Goal: Task Accomplishment & Management: Manage account settings

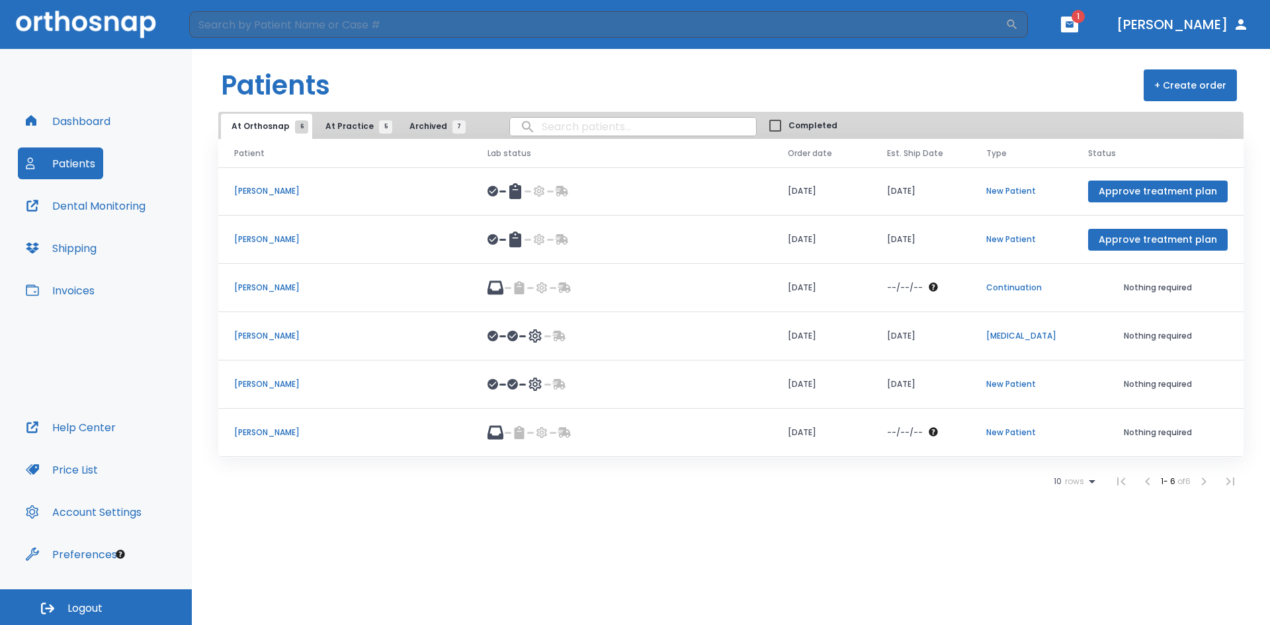
click at [637, 191] on div at bounding box center [622, 191] width 269 height 16
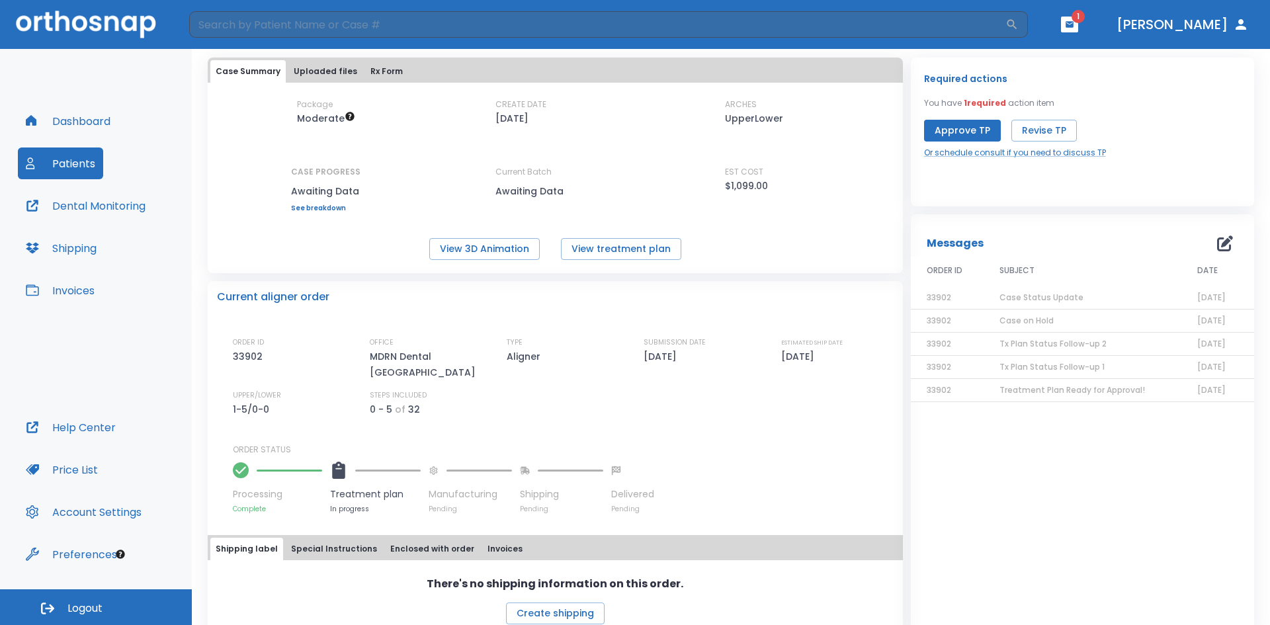
scroll to position [70, 0]
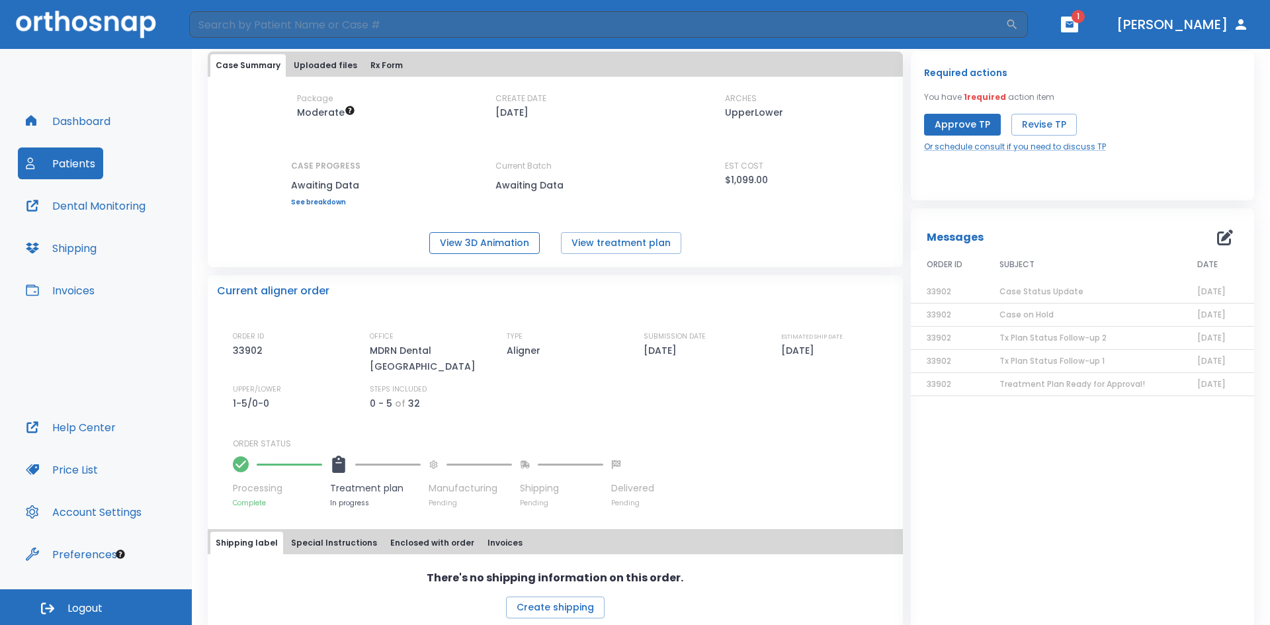
click at [477, 243] on button "View 3D Animation" at bounding box center [484, 243] width 110 height 22
click at [828, 216] on div "Package Moderate CREATE DATE [DATE] ARCHES UpperLower CASE PROGRESS Awaiting Da…" at bounding box center [555, 173] width 695 height 161
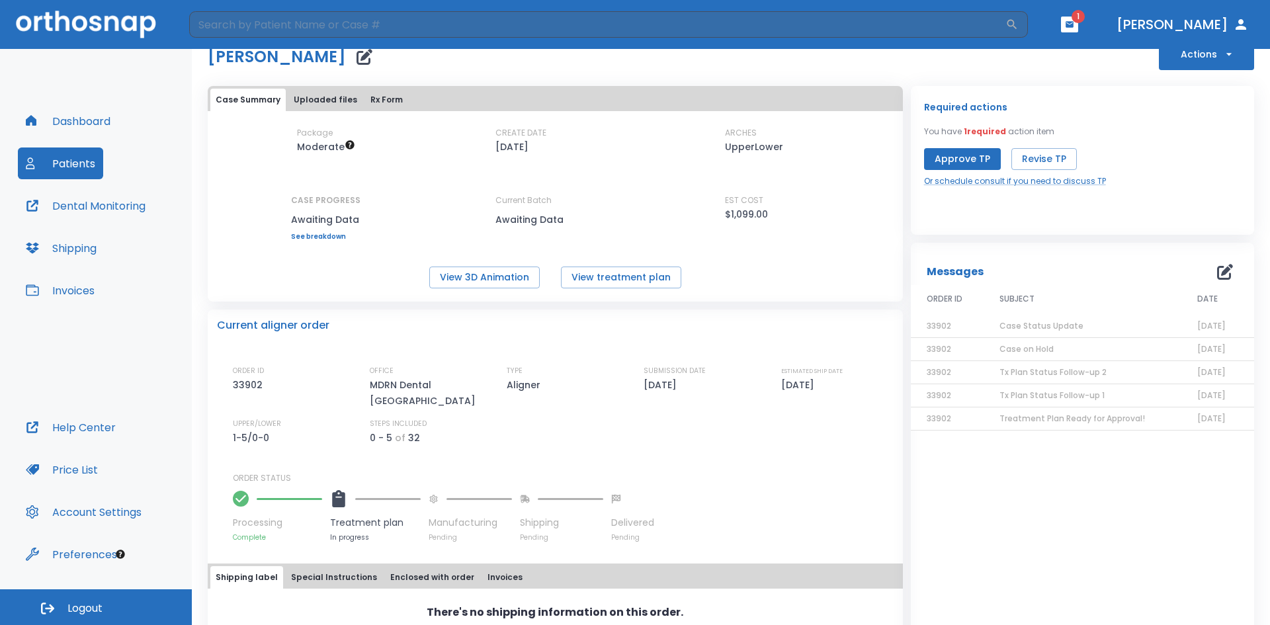
scroll to position [0, 0]
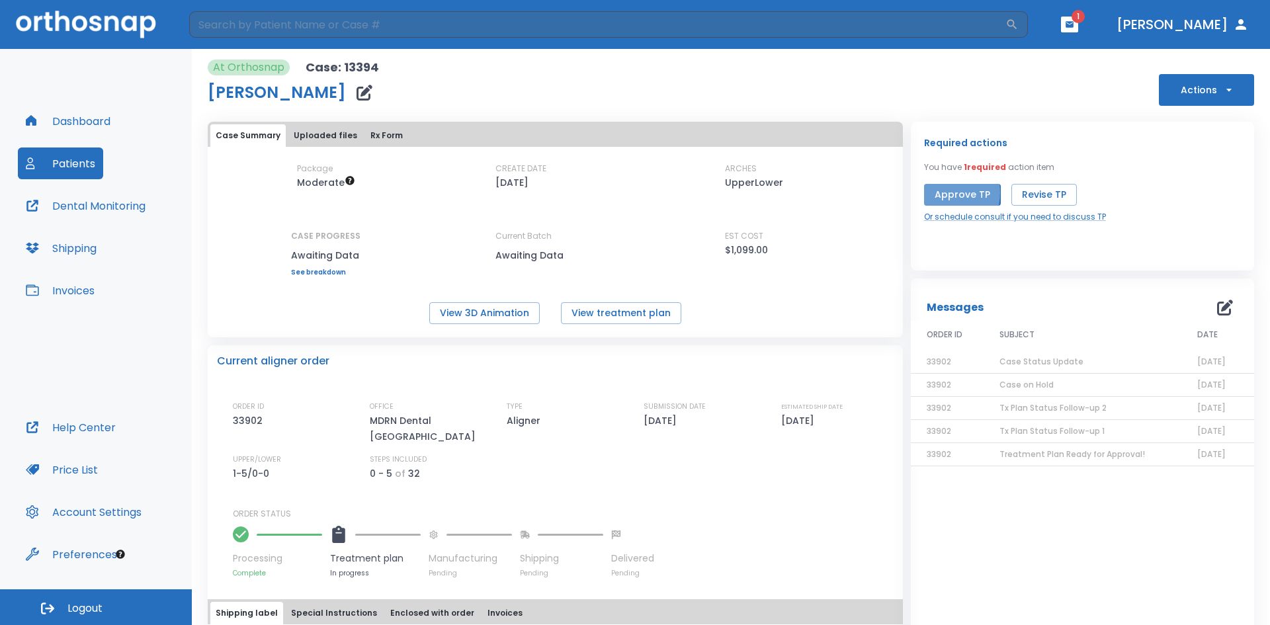
click at [936, 193] on button "Approve TP" at bounding box center [962, 195] width 77 height 22
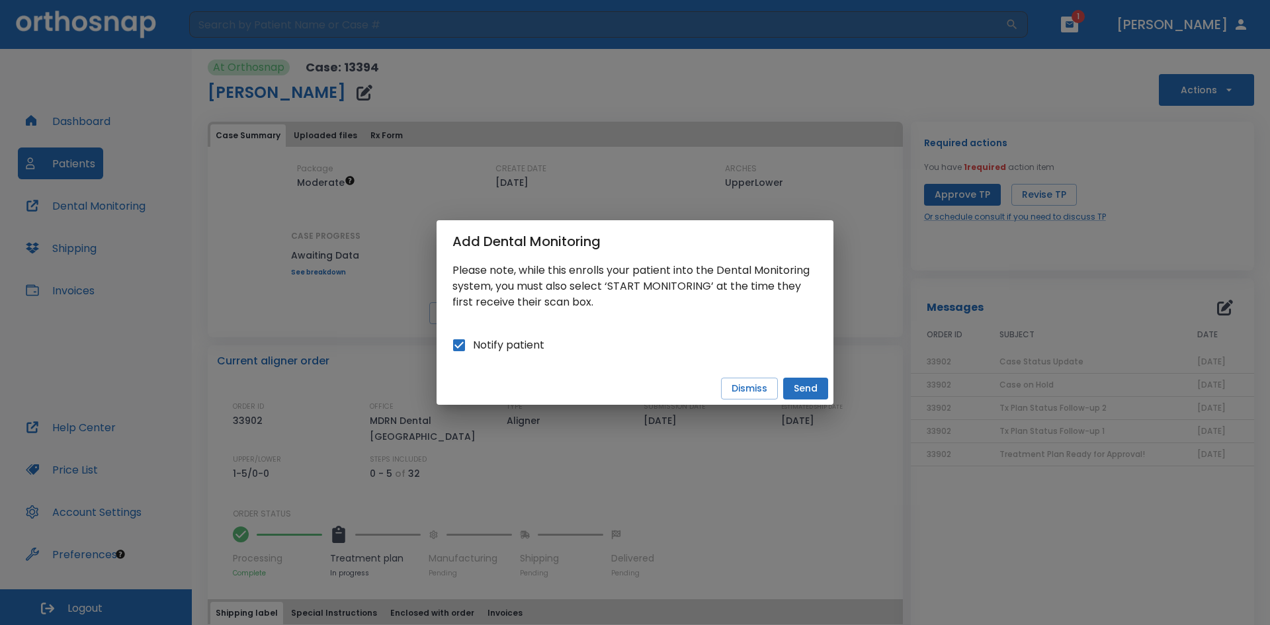
click at [802, 382] on button "Send" at bounding box center [805, 389] width 45 height 22
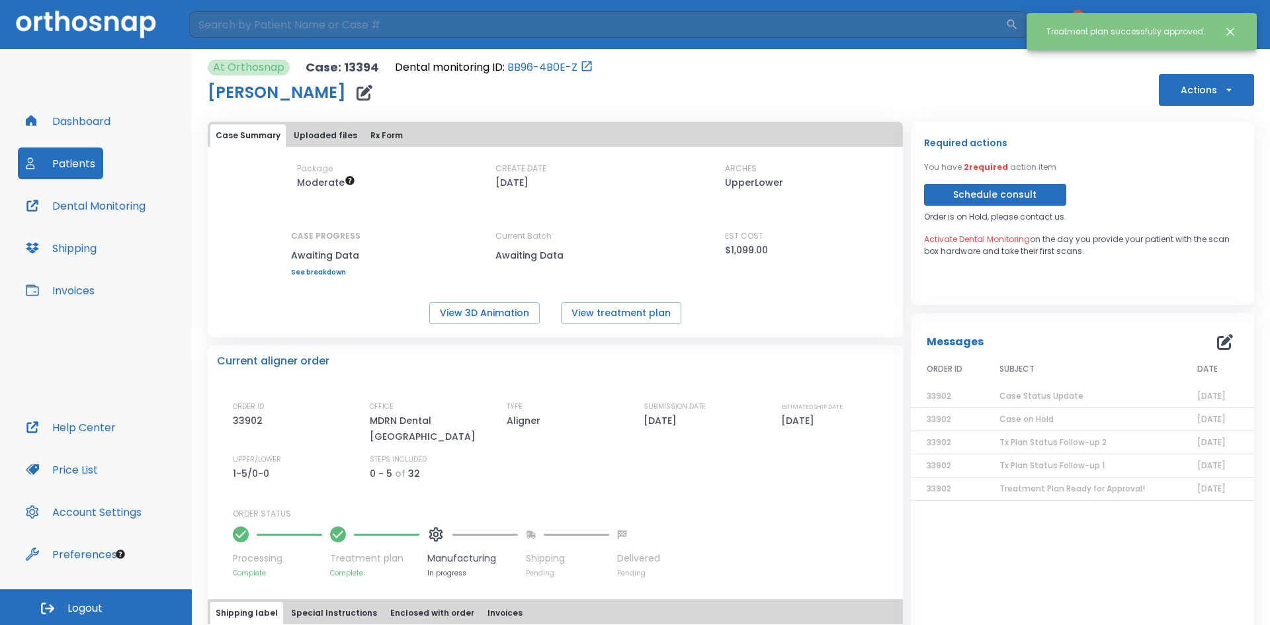
click at [1229, 34] on icon "Close notification" at bounding box center [1230, 31] width 13 height 13
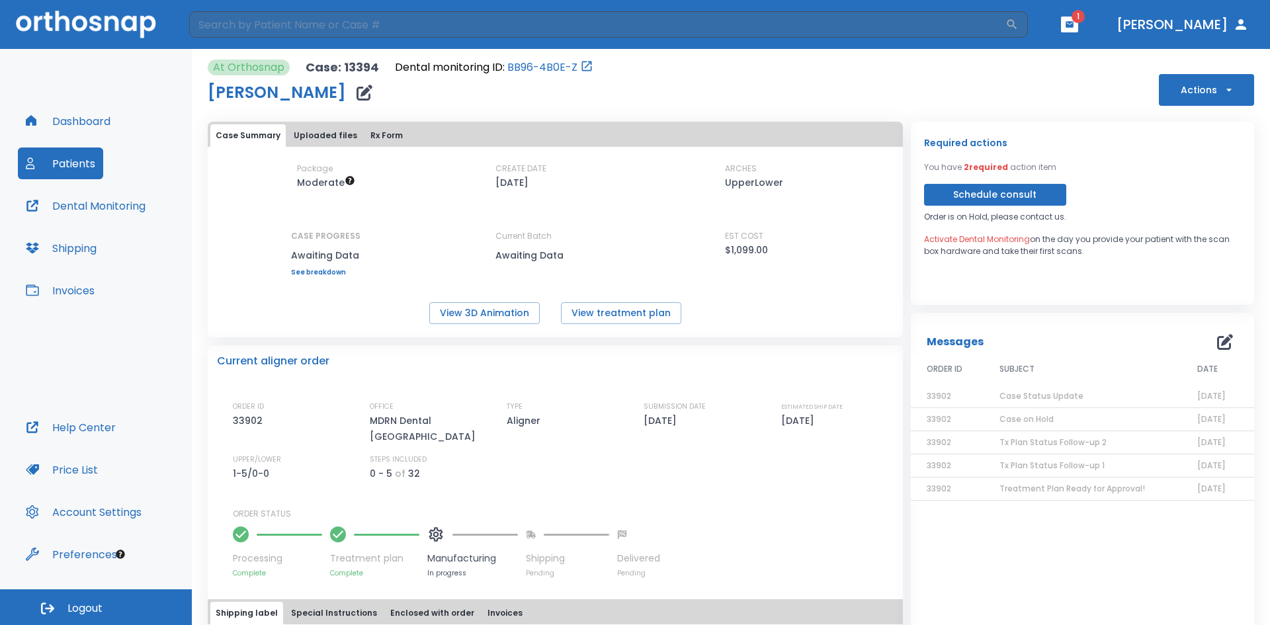
click at [1085, 22] on span "1" at bounding box center [1078, 16] width 13 height 13
click at [1074, 24] on icon "button" at bounding box center [1069, 24] width 9 height 9
click at [1021, 159] on div at bounding box center [635, 312] width 1270 height 625
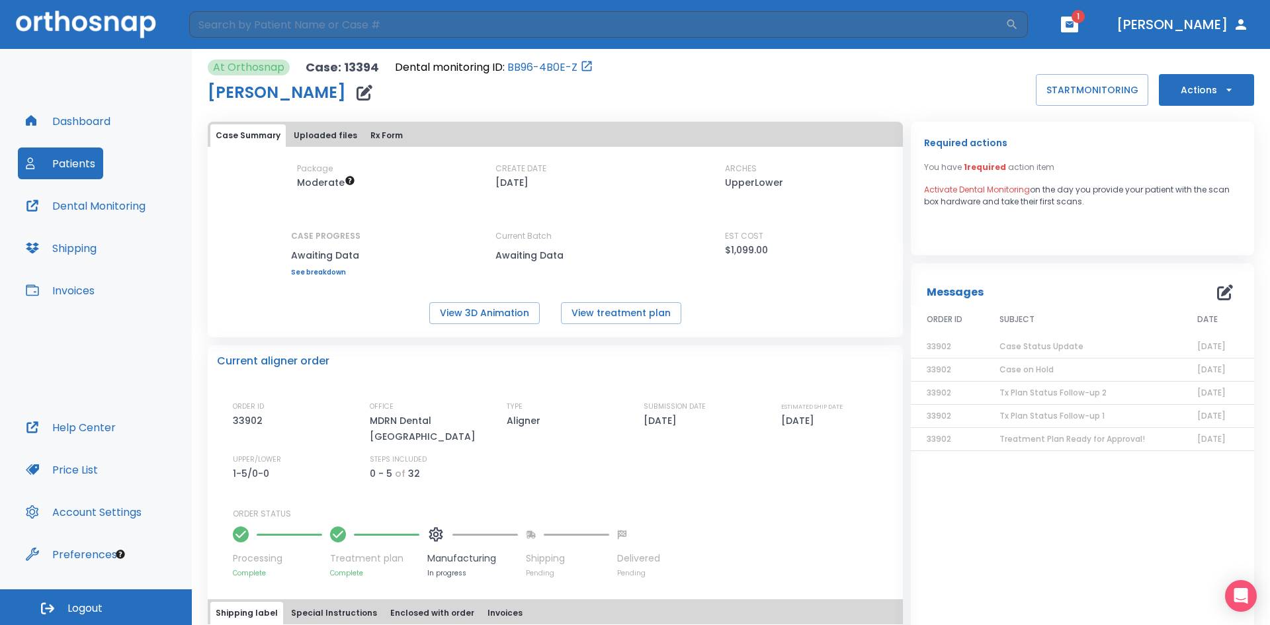
click at [78, 167] on button "Patients" at bounding box center [60, 164] width 85 height 32
